Goal: Transaction & Acquisition: Book appointment/travel/reservation

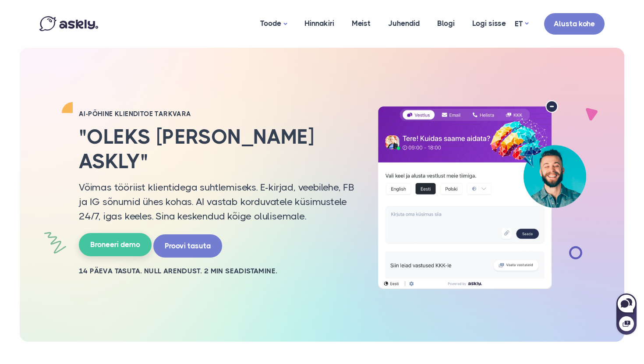
click at [128, 233] on link "Broneeri demo" at bounding box center [115, 244] width 73 height 23
click at [526, 23] on link "ET" at bounding box center [522, 24] width 14 height 13
click at [517, 50] on link "EN" at bounding box center [521, 47] width 35 height 15
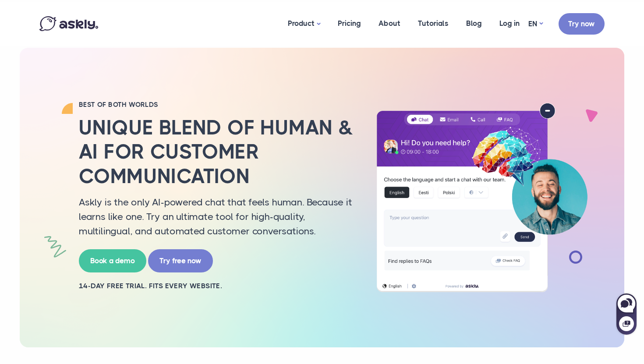
click at [126, 247] on div "BEST OF BOTH WORLDS Unique blend of human & AI for customer communication Askly…" at bounding box center [216, 197] width 289 height 195
click at [125, 261] on link "Book a demo" at bounding box center [112, 259] width 67 height 23
click at [535, 42] on link "ET" at bounding box center [535, 47] width 35 height 15
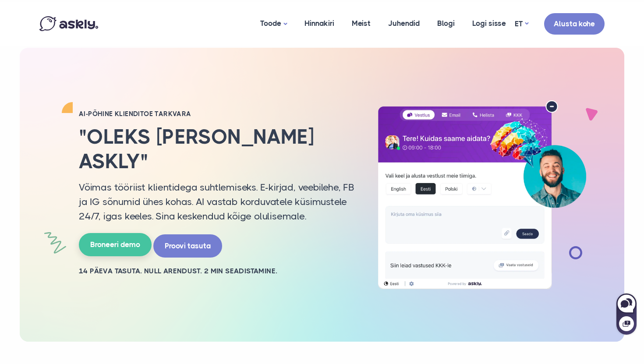
click at [126, 240] on link "Broneeri demo" at bounding box center [115, 244] width 73 height 23
click at [198, 30] on div at bounding box center [145, 23] width 212 height 15
